Goal: Participate in discussion: Engage in conversation with other users on a specific topic

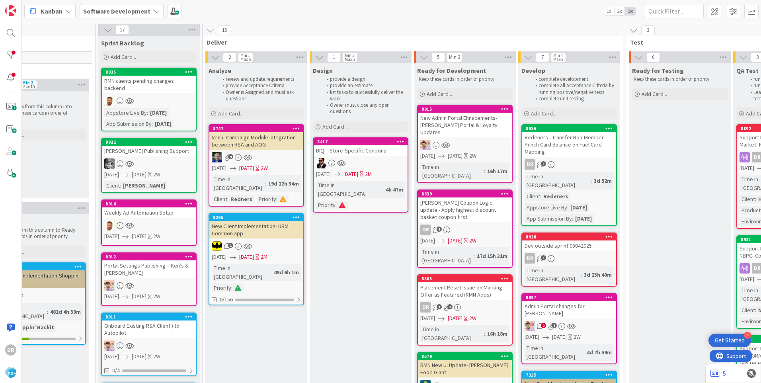
scroll to position [0, 717]
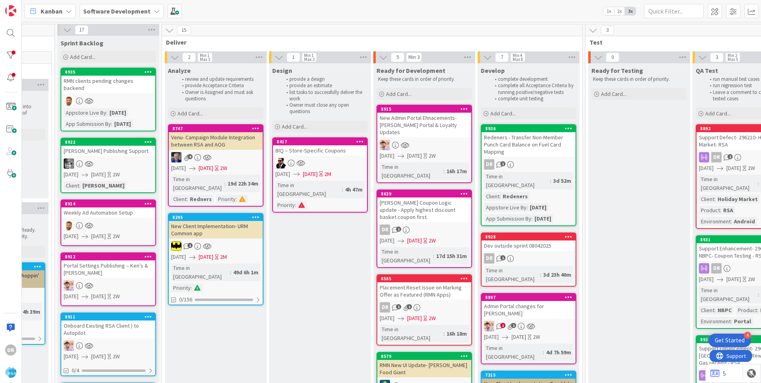
click at [520, 147] on div "Redeners - Transfer Non-Member Punch Card Balance on Fuel Card Mapping" at bounding box center [529, 144] width 94 height 25
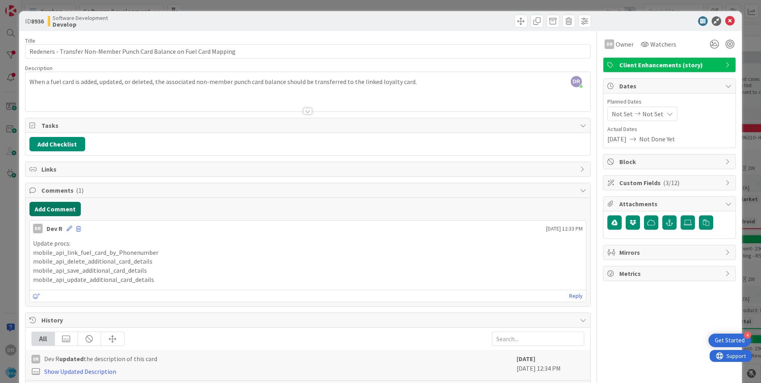
click at [60, 207] on button "Add Comment" at bounding box center [54, 209] width 51 height 14
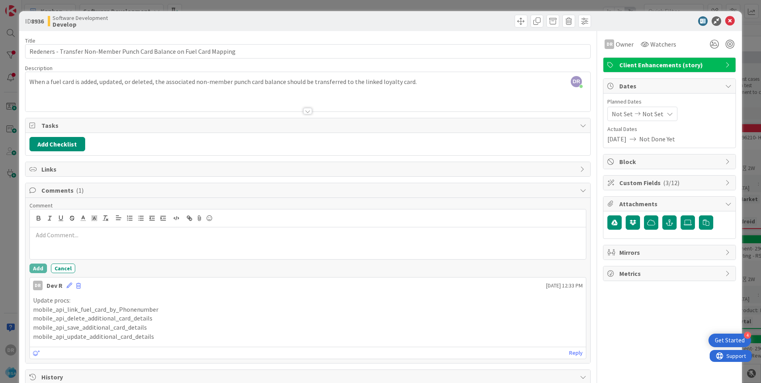
click at [67, 241] on div at bounding box center [308, 243] width 556 height 32
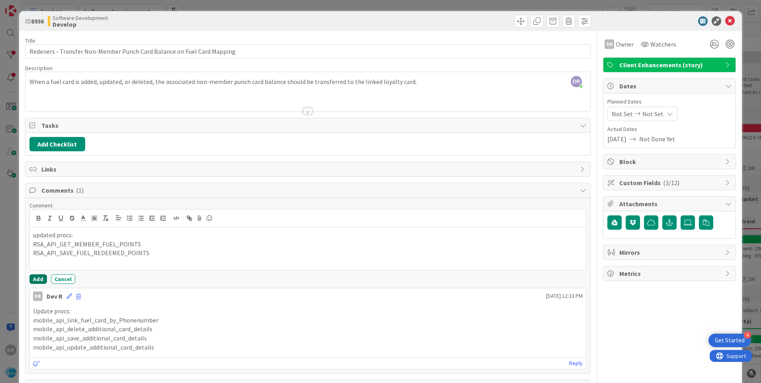
click at [37, 280] on button "Add" at bounding box center [38, 279] width 18 height 10
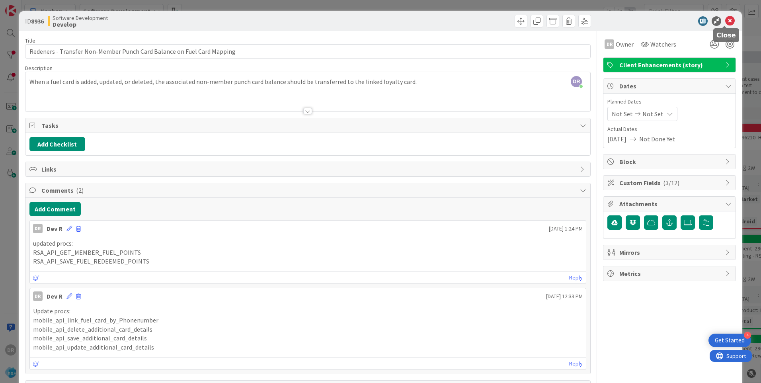
click at [726, 22] on icon at bounding box center [731, 21] width 10 height 10
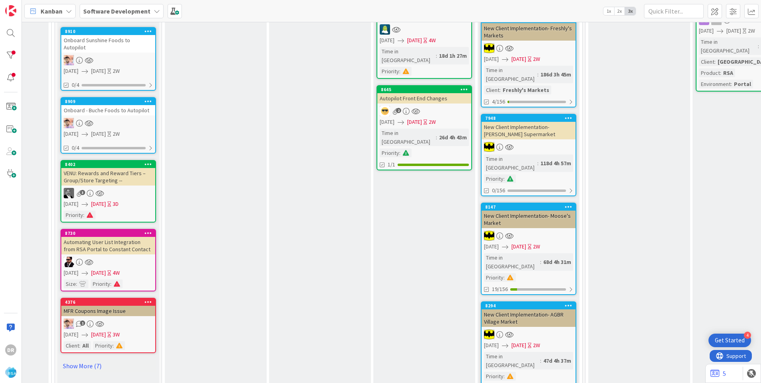
scroll to position [0, 717]
